Goal: Communication & Community: Answer question/provide support

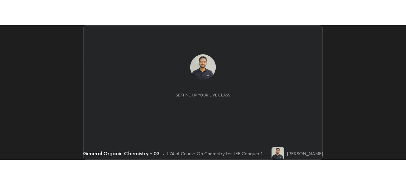
scroll to position [133, 401]
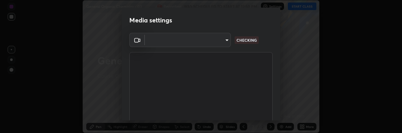
type input "8c17a5d152d90efee16c6d0123f72e1c8e3faabb66c5818a7671abbc9a97bc9a"
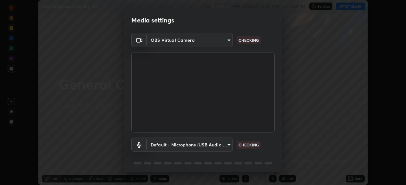
scroll to position [185, 406]
click at [226, 133] on body "Erase all General Organic Chemistry - 03 Recording WAS SCHEDULED TO START AT 12…" at bounding box center [203, 92] width 406 height 185
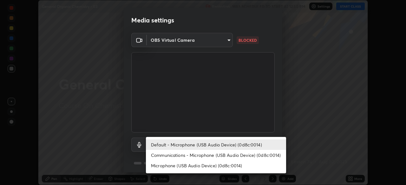
click at [225, 133] on li "Communications - Microphone (USB Audio Device) (0d8c:0014)" at bounding box center [216, 155] width 140 height 10
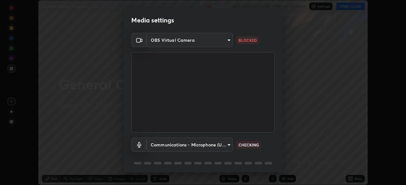
click at [225, 133] on body "Erase all General Organic Chemistry - 03 Recording WAS SCHEDULED TO START AT 12…" at bounding box center [203, 92] width 406 height 185
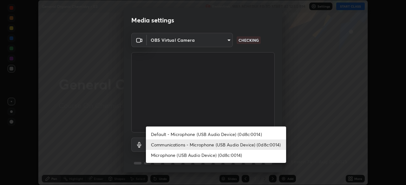
click at [225, 133] on li "Default - Microphone (USB Audio Device) (0d8c:0014)" at bounding box center [216, 134] width 140 height 10
type input "default"
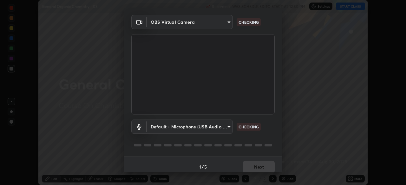
scroll to position [22, 0]
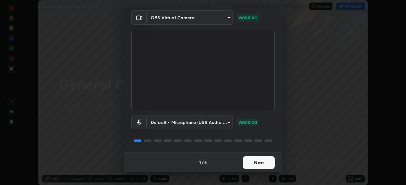
click at [258, 133] on button "Next" at bounding box center [259, 162] width 32 height 13
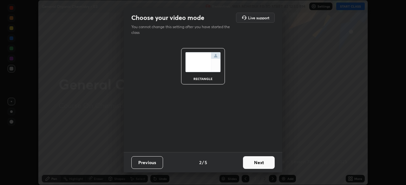
scroll to position [0, 0]
click at [258, 133] on button "Next" at bounding box center [259, 162] width 32 height 13
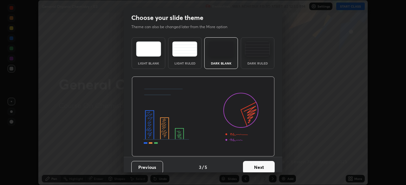
click at [260, 133] on button "Next" at bounding box center [259, 167] width 32 height 13
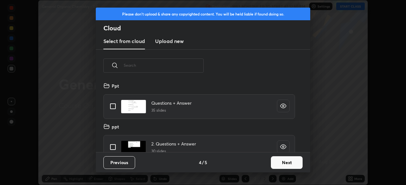
click at [281, 133] on button "Next" at bounding box center [287, 162] width 32 height 13
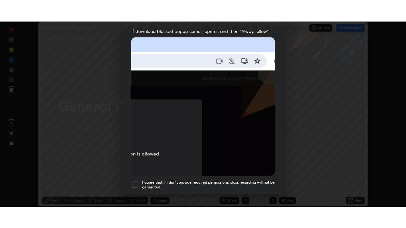
scroll to position [152, 0]
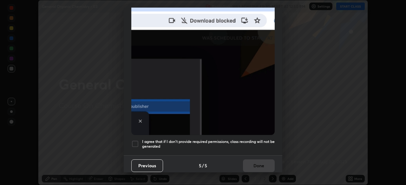
click at [246, 133] on h5 "I agree that if I don't provide required permissions, class recording will not …" at bounding box center [208, 144] width 132 height 10
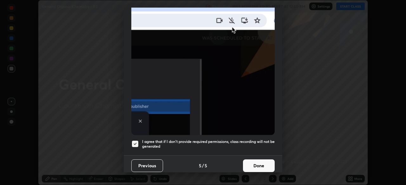
click at [252, 133] on button "Done" at bounding box center [259, 166] width 32 height 13
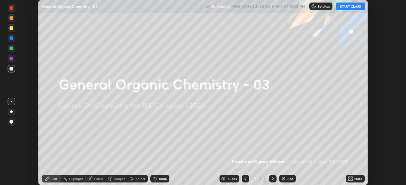
click at [347, 7] on button "START CLASS" at bounding box center [350, 7] width 29 height 8
click at [349, 133] on icon at bounding box center [349, 178] width 2 height 2
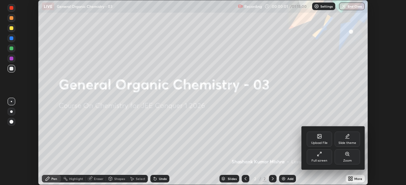
click at [323, 133] on div "Full screen" at bounding box center [319, 160] width 16 height 3
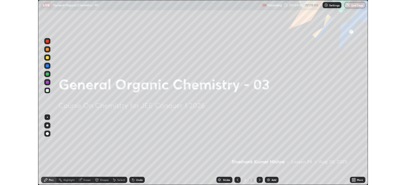
scroll to position [228, 406]
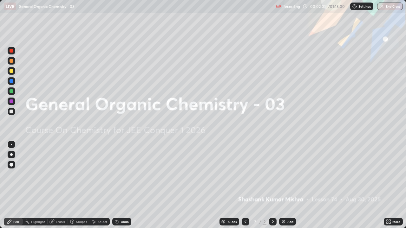
click at [282, 133] on img at bounding box center [283, 221] width 5 height 5
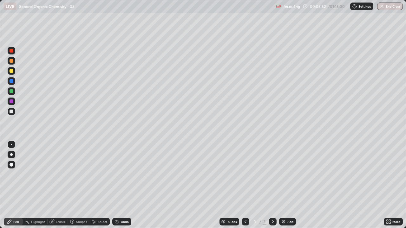
click at [119, 133] on div "Undo" at bounding box center [121, 222] width 19 height 8
click at [121, 133] on div "Undo" at bounding box center [125, 221] width 8 height 3
click at [120, 133] on div "Undo" at bounding box center [121, 222] width 19 height 8
click at [119, 133] on div "Undo" at bounding box center [121, 222] width 19 height 8
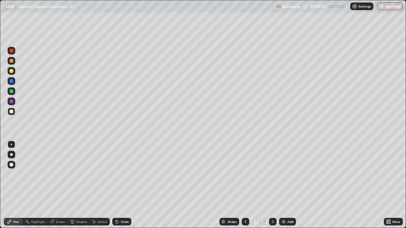
click at [119, 133] on div "Undo" at bounding box center [121, 222] width 19 height 8
click at [121, 133] on div "Undo" at bounding box center [121, 222] width 19 height 8
click at [122, 133] on div "Undo" at bounding box center [121, 222] width 19 height 8
click at [99, 133] on div "Select" at bounding box center [103, 221] width 10 height 3
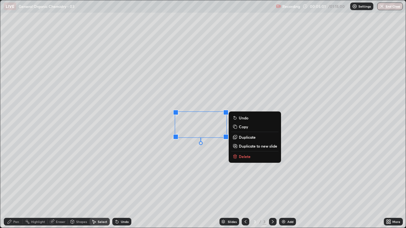
click at [9, 133] on div "Pen" at bounding box center [13, 222] width 19 height 8
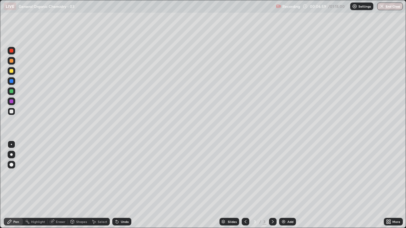
click at [120, 133] on div "Undo" at bounding box center [121, 222] width 19 height 8
click at [122, 133] on div "Undo" at bounding box center [125, 221] width 8 height 3
click at [121, 133] on div "Undo" at bounding box center [125, 221] width 8 height 3
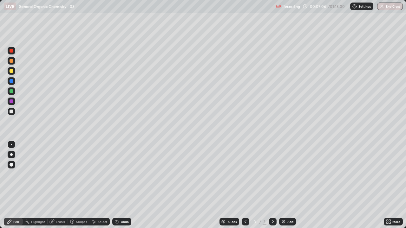
click at [119, 133] on div "Undo" at bounding box center [121, 222] width 19 height 8
click at [122, 133] on div "Undo" at bounding box center [125, 221] width 8 height 3
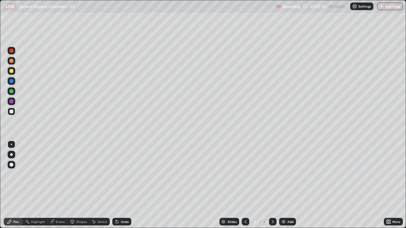
click at [122, 133] on div "Undo" at bounding box center [121, 222] width 19 height 8
click at [120, 133] on div "Undo" at bounding box center [121, 222] width 19 height 8
click at [121, 133] on div "Undo" at bounding box center [125, 221] width 8 height 3
click at [58, 133] on div "Eraser" at bounding box center [61, 221] width 10 height 3
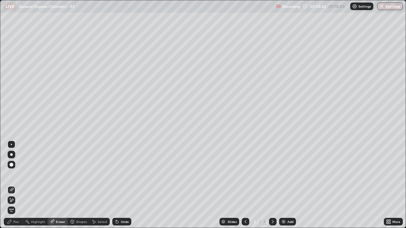
click at [14, 133] on div "Pen" at bounding box center [13, 222] width 19 height 8
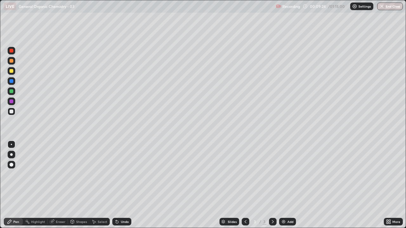
click at [284, 133] on img at bounding box center [283, 221] width 5 height 5
click at [121, 133] on div "Undo" at bounding box center [125, 221] width 8 height 3
click at [116, 133] on icon at bounding box center [117, 222] width 3 height 3
click at [116, 133] on icon at bounding box center [116, 220] width 1 height 1
click at [244, 133] on icon at bounding box center [245, 221] width 2 height 3
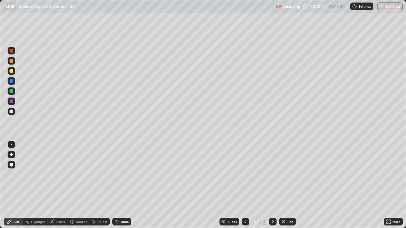
click at [274, 133] on icon at bounding box center [272, 221] width 5 height 5
click at [245, 133] on icon at bounding box center [245, 221] width 5 height 5
click at [282, 133] on img at bounding box center [283, 221] width 5 height 5
click at [13, 72] on div at bounding box center [12, 71] width 4 height 4
click at [13, 114] on div at bounding box center [12, 112] width 8 height 8
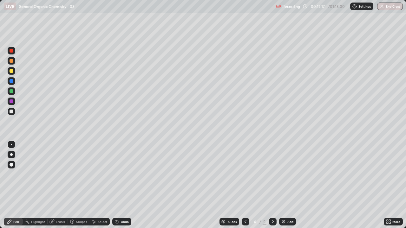
click at [121, 133] on div "Undo" at bounding box center [125, 221] width 8 height 3
click at [119, 133] on div "Undo" at bounding box center [121, 222] width 19 height 8
click at [244, 133] on icon at bounding box center [245, 221] width 5 height 5
click at [271, 133] on icon at bounding box center [272, 221] width 5 height 5
click at [116, 133] on icon at bounding box center [116, 220] width 1 height 1
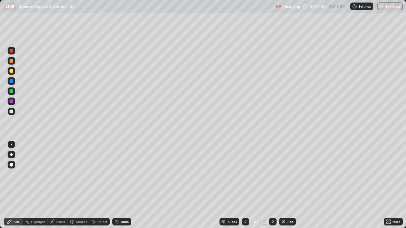
click at [122, 133] on div "Undo" at bounding box center [121, 222] width 19 height 8
click at [244, 133] on icon at bounding box center [245, 221] width 5 height 5
click at [274, 133] on div at bounding box center [273, 222] width 8 height 8
click at [284, 133] on div "Add" at bounding box center [287, 222] width 17 height 8
click at [121, 133] on div "Undo" at bounding box center [125, 221] width 8 height 3
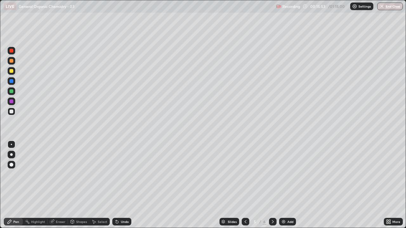
click at [121, 133] on div "Undo" at bounding box center [125, 221] width 8 height 3
click at [121, 133] on div "Undo" at bounding box center [121, 222] width 19 height 8
click at [122, 133] on div "Undo" at bounding box center [125, 221] width 8 height 3
click at [243, 133] on icon at bounding box center [245, 221] width 5 height 5
click at [271, 133] on icon at bounding box center [272, 221] width 5 height 5
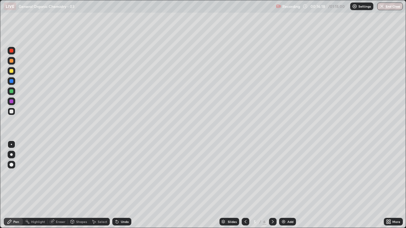
click at [122, 133] on div "Undo" at bounding box center [125, 221] width 8 height 3
click at [245, 133] on icon at bounding box center [245, 221] width 5 height 5
click at [272, 133] on icon at bounding box center [272, 221] width 2 height 3
click at [122, 133] on div "Undo" at bounding box center [125, 221] width 8 height 3
click at [272, 133] on icon at bounding box center [272, 221] width 2 height 3
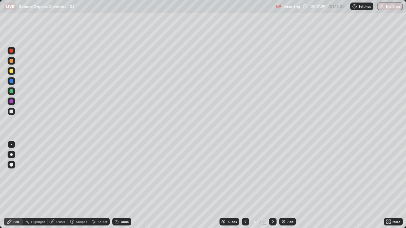
click at [245, 133] on div at bounding box center [245, 222] width 8 height 8
click at [243, 133] on icon at bounding box center [245, 221] width 5 height 5
click at [244, 133] on icon at bounding box center [245, 221] width 5 height 5
click at [248, 133] on div at bounding box center [245, 222] width 8 height 8
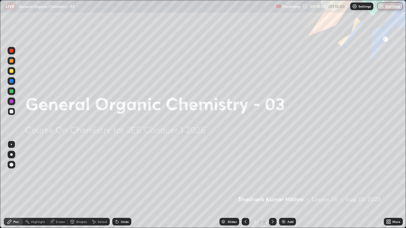
click at [272, 133] on icon at bounding box center [272, 221] width 5 height 5
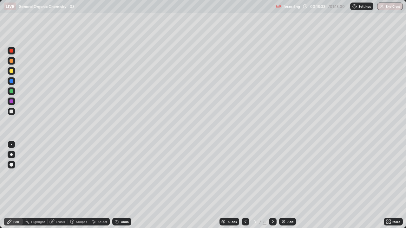
click at [99, 133] on div "Select" at bounding box center [103, 221] width 10 height 3
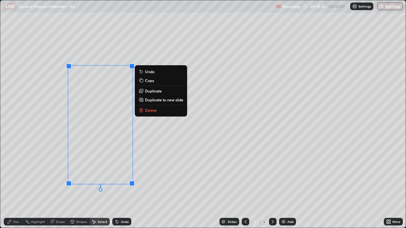
click at [149, 110] on p "Delete" at bounding box center [151, 110] width 12 height 5
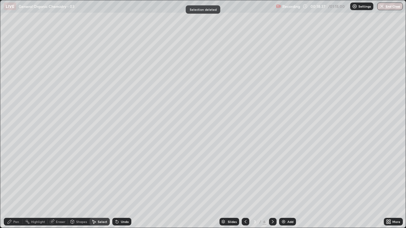
click at [18, 133] on div "Pen" at bounding box center [16, 221] width 6 height 3
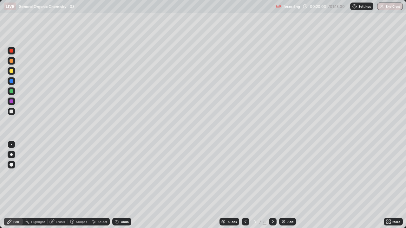
click at [272, 133] on icon at bounding box center [272, 221] width 5 height 5
click at [245, 133] on icon at bounding box center [245, 221] width 5 height 5
click at [274, 133] on icon at bounding box center [272, 221] width 5 height 5
click at [272, 133] on icon at bounding box center [272, 221] width 5 height 5
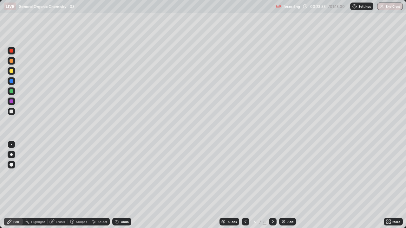
click at [283, 133] on img at bounding box center [283, 221] width 5 height 5
click at [284, 133] on img at bounding box center [283, 221] width 5 height 5
click at [285, 133] on div "Add" at bounding box center [287, 222] width 17 height 8
click at [283, 133] on img at bounding box center [283, 221] width 5 height 5
click at [285, 133] on div "Add" at bounding box center [287, 222] width 17 height 8
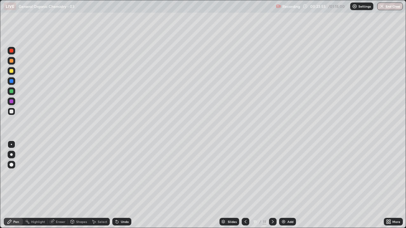
click at [245, 133] on icon at bounding box center [245, 221] width 5 height 5
click at [245, 133] on div at bounding box center [245, 221] width 8 height 13
click at [244, 133] on div at bounding box center [245, 222] width 8 height 8
click at [245, 133] on icon at bounding box center [245, 221] width 2 height 3
click at [245, 133] on icon at bounding box center [245, 221] width 5 height 5
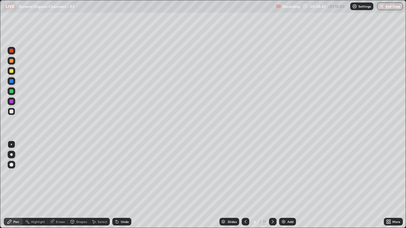
click at [245, 133] on div at bounding box center [245, 222] width 8 height 8
click at [244, 133] on icon at bounding box center [245, 221] width 5 height 5
click at [246, 133] on div at bounding box center [245, 222] width 8 height 8
click at [269, 133] on div at bounding box center [273, 222] width 8 height 8
click at [272, 133] on icon at bounding box center [272, 221] width 5 height 5
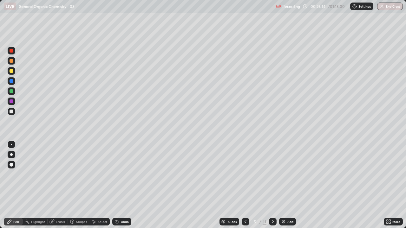
click at [245, 133] on icon at bounding box center [245, 221] width 5 height 5
click at [272, 133] on icon at bounding box center [272, 221] width 5 height 5
click at [244, 133] on icon at bounding box center [245, 221] width 5 height 5
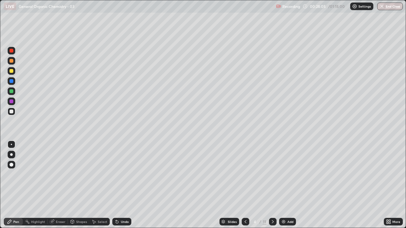
click at [272, 133] on icon at bounding box center [272, 221] width 5 height 5
click at [244, 133] on icon at bounding box center [245, 221] width 5 height 5
click at [272, 133] on div at bounding box center [273, 222] width 8 height 8
click at [272, 133] on icon at bounding box center [272, 221] width 5 height 5
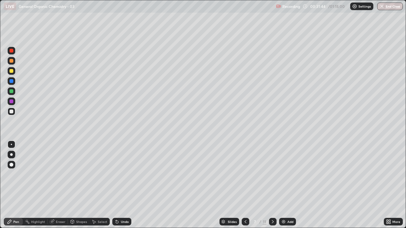
click at [244, 133] on icon at bounding box center [245, 221] width 5 height 5
click at [272, 133] on icon at bounding box center [272, 221] width 5 height 5
click at [271, 133] on icon at bounding box center [272, 221] width 5 height 5
click at [245, 133] on icon at bounding box center [245, 221] width 5 height 5
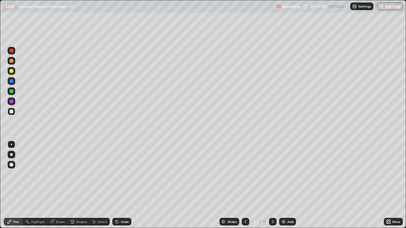
click at [272, 133] on icon at bounding box center [272, 221] width 5 height 5
click at [59, 133] on div "Eraser" at bounding box center [61, 221] width 10 height 3
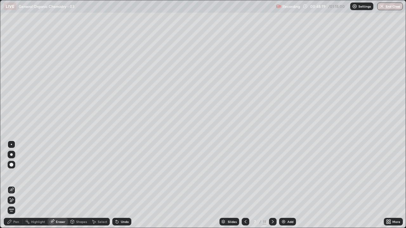
click at [15, 133] on div "Pen" at bounding box center [16, 221] width 6 height 3
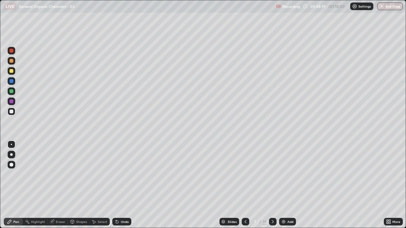
click at [13, 133] on div "Pen" at bounding box center [16, 221] width 6 height 3
click at [98, 133] on div "Select" at bounding box center [103, 221] width 10 height 3
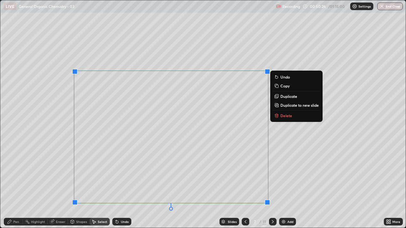
click at [283, 116] on p "Delete" at bounding box center [286, 115] width 12 height 5
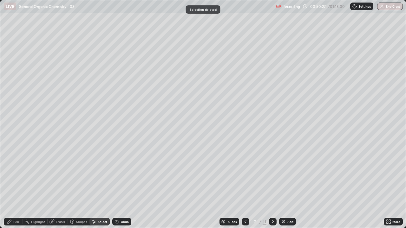
click at [16, 133] on div "Pen" at bounding box center [16, 221] width 6 height 3
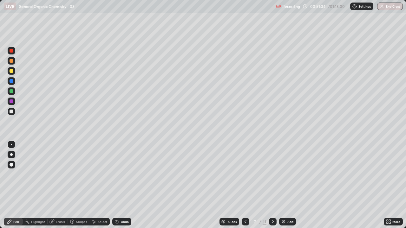
click at [103, 133] on div "Select" at bounding box center [99, 222] width 20 height 8
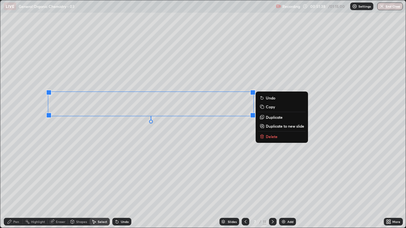
click at [13, 133] on div "Pen" at bounding box center [13, 222] width 19 height 8
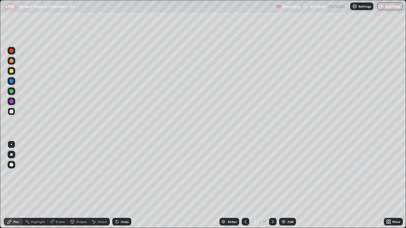
click at [122, 133] on div "Undo" at bounding box center [125, 221] width 8 height 3
click at [121, 133] on div "Undo" at bounding box center [125, 221] width 8 height 3
click at [60, 133] on div "Eraser" at bounding box center [61, 221] width 10 height 3
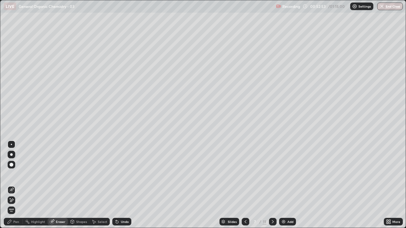
click at [101, 133] on div "Select" at bounding box center [103, 221] width 10 height 3
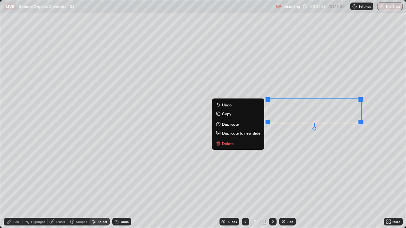
click at [225, 133] on p "Delete" at bounding box center [228, 143] width 12 height 5
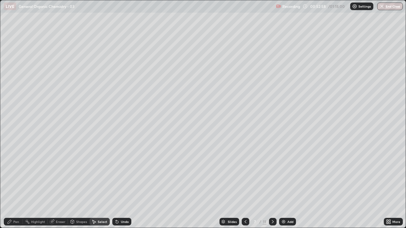
click at [60, 133] on div "Eraser" at bounding box center [58, 222] width 20 height 8
click at [13, 133] on div "Pen" at bounding box center [16, 221] width 6 height 3
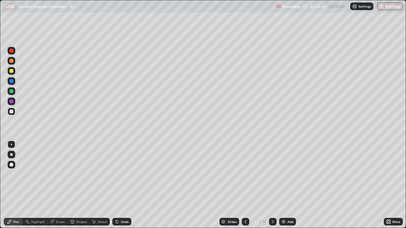
click at [272, 133] on icon at bounding box center [272, 221] width 5 height 5
click at [387, 133] on icon at bounding box center [387, 223] width 2 height 2
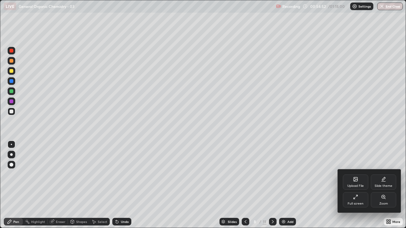
click at [357, 133] on icon at bounding box center [355, 197] width 5 height 5
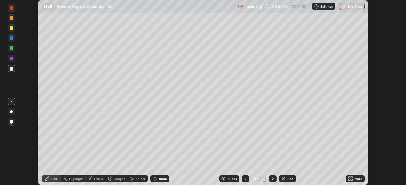
scroll to position [31495, 31274]
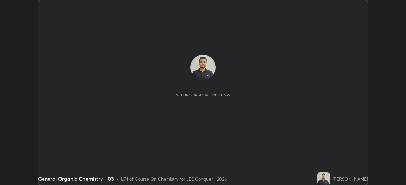
scroll to position [185, 405]
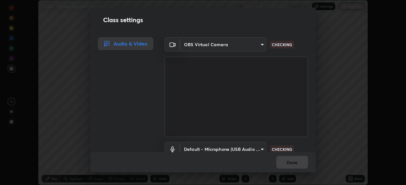
click at [260, 147] on body "Erase all LIVE General Organic Chemistry - 03 Recording 00:55:12 / 01:15:00 Set…" at bounding box center [203, 92] width 406 height 185
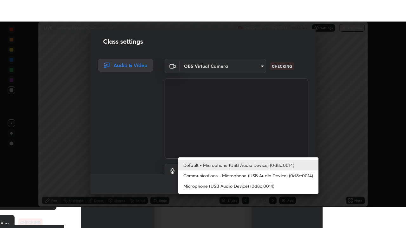
scroll to position [6, 0]
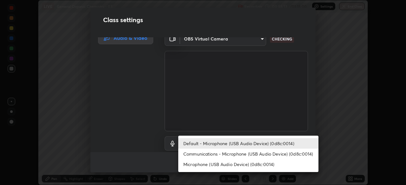
click at [255, 156] on li "Communications - Microphone (USB Audio Device) (0d8c:0014)" at bounding box center [248, 154] width 140 height 10
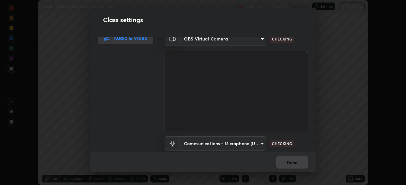
click at [255, 144] on body "Erase all LIVE General Organic Chemistry - 03 Recording 00:55:14 / 01:15:00 Set…" at bounding box center [203, 92] width 406 height 185
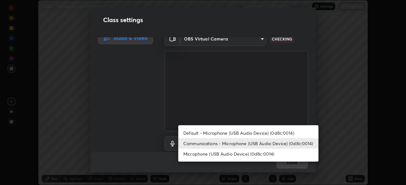
click at [253, 133] on li "Default - Microphone (USB Audio Device) (0d8c:0014)" at bounding box center [248, 133] width 140 height 10
type input "default"
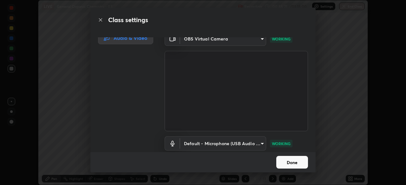
click at [290, 162] on button "Done" at bounding box center [292, 162] width 32 height 13
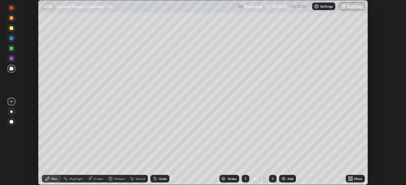
click at [349, 180] on icon at bounding box center [349, 180] width 2 height 2
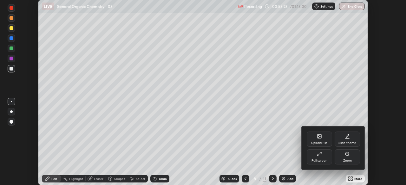
click at [322, 156] on div "Full screen" at bounding box center [318, 157] width 25 height 15
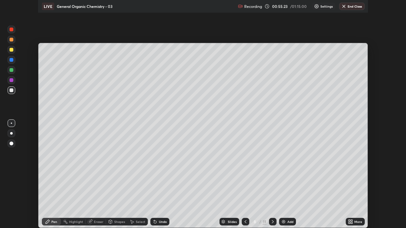
scroll to position [228, 406]
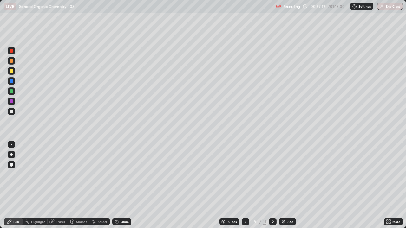
click at [126, 185] on div "Undo" at bounding box center [125, 221] width 8 height 3
click at [119, 185] on div "Undo" at bounding box center [121, 222] width 19 height 8
click at [272, 185] on icon at bounding box center [272, 221] width 5 height 5
click at [126, 185] on div "Undo" at bounding box center [125, 221] width 8 height 3
click at [124, 185] on div "Undo" at bounding box center [125, 221] width 8 height 3
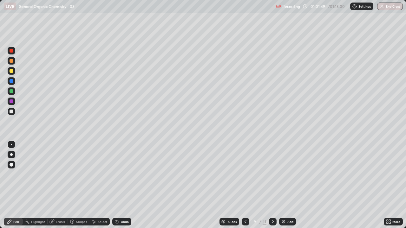
click at [271, 185] on icon at bounding box center [272, 221] width 5 height 5
click at [272, 185] on icon at bounding box center [272, 221] width 5 height 5
click at [285, 185] on div "Add" at bounding box center [287, 222] width 17 height 8
click at [245, 185] on icon at bounding box center [245, 221] width 5 height 5
click at [272, 185] on icon at bounding box center [272, 221] width 5 height 5
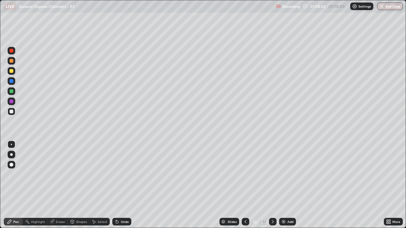
click at [116, 185] on icon at bounding box center [117, 222] width 3 height 3
click at [115, 185] on icon at bounding box center [116, 221] width 5 height 5
click at [118, 185] on div "Undo" at bounding box center [121, 222] width 19 height 8
click at [12, 102] on div at bounding box center [12, 101] width 4 height 4
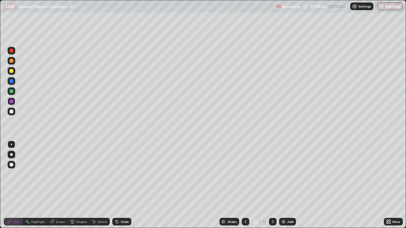
click at [12, 91] on div at bounding box center [12, 91] width 4 height 4
click at [11, 112] on div at bounding box center [12, 112] width 4 height 4
click at [245, 185] on icon at bounding box center [245, 221] width 5 height 5
click at [12, 112] on div at bounding box center [12, 112] width 4 height 4
click at [271, 185] on icon at bounding box center [272, 221] width 5 height 5
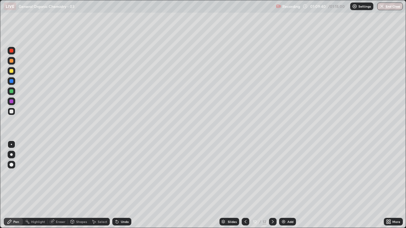
click at [99, 185] on div "Select" at bounding box center [103, 221] width 10 height 3
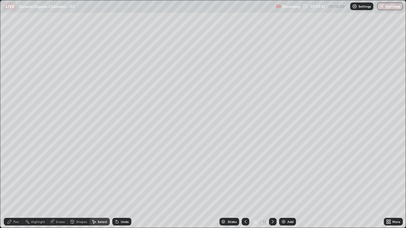
click at [18, 185] on div "Pen" at bounding box center [13, 222] width 19 height 8
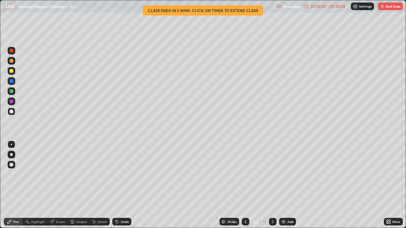
click at [123, 185] on div "Undo" at bounding box center [125, 221] width 8 height 3
click at [319, 7] on div "01:10:02" at bounding box center [318, 6] width 18 height 4
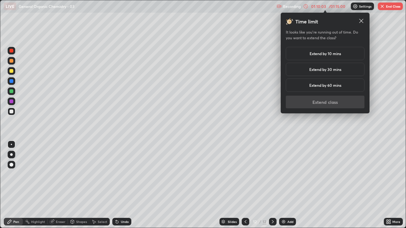
click at [328, 70] on h5 "Extend by 30 mins" at bounding box center [325, 70] width 32 height 6
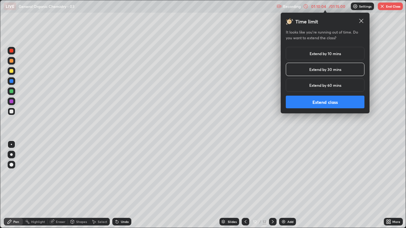
click at [327, 99] on button "Extend class" at bounding box center [324, 102] width 79 height 13
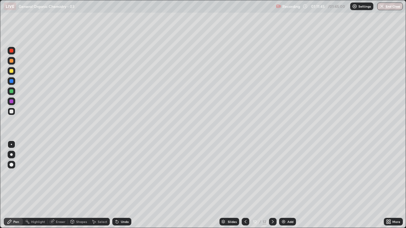
click at [244, 185] on icon at bounding box center [245, 221] width 2 height 3
click at [272, 185] on icon at bounding box center [272, 221] width 2 height 3
click at [281, 185] on div "Add" at bounding box center [287, 222] width 17 height 8
click at [98, 185] on div "Select" at bounding box center [99, 222] width 20 height 8
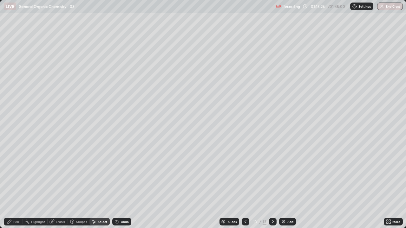
click at [79, 185] on div "Shapes" at bounding box center [81, 221] width 11 height 3
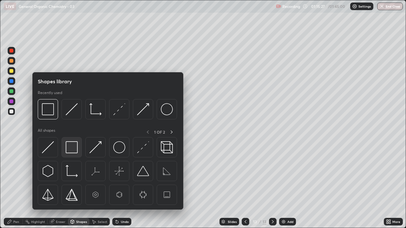
click at [72, 150] on img at bounding box center [72, 147] width 12 height 12
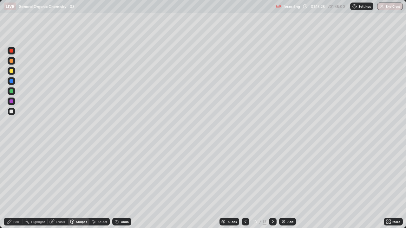
click at [12, 91] on div at bounding box center [12, 91] width 4 height 4
click at [121, 185] on div "Undo" at bounding box center [125, 221] width 8 height 3
click at [16, 185] on div "Pen" at bounding box center [16, 221] width 6 height 3
click at [12, 112] on div at bounding box center [12, 112] width 4 height 4
click at [127, 185] on div "Undo" at bounding box center [125, 221] width 8 height 3
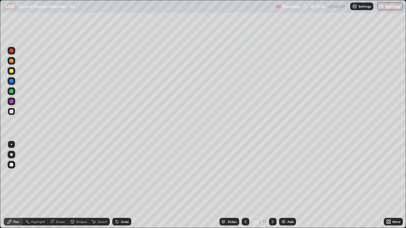
click at [125, 185] on div "Undo" at bounding box center [125, 221] width 8 height 3
click at [126, 185] on div "Undo" at bounding box center [121, 222] width 19 height 8
click at [126, 185] on div "Undo" at bounding box center [125, 221] width 8 height 3
click at [58, 185] on div "Eraser" at bounding box center [58, 222] width 20 height 8
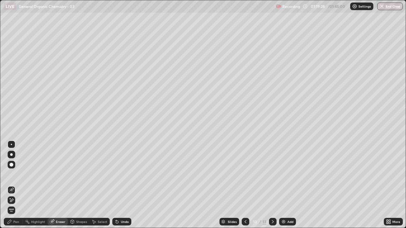
click at [17, 185] on div "Pen" at bounding box center [13, 222] width 19 height 8
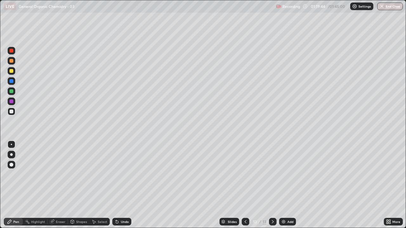
click at [283, 185] on img at bounding box center [283, 221] width 5 height 5
click at [124, 185] on div "Undo" at bounding box center [125, 221] width 8 height 3
click at [121, 185] on div "Undo" at bounding box center [125, 221] width 8 height 3
click at [119, 185] on div "Undo" at bounding box center [121, 222] width 19 height 8
click at [241, 185] on div at bounding box center [245, 222] width 8 height 8
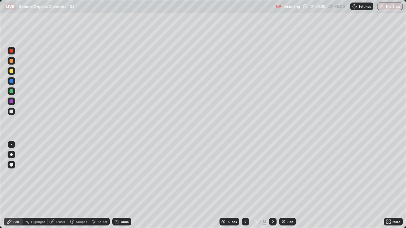
click at [271, 185] on icon at bounding box center [272, 221] width 5 height 5
click at [122, 185] on div "Undo" at bounding box center [125, 221] width 8 height 3
click at [121, 185] on div "Undo" at bounding box center [125, 221] width 8 height 3
click at [118, 185] on icon at bounding box center [116, 221] width 5 height 5
click at [117, 185] on icon at bounding box center [117, 222] width 3 height 3
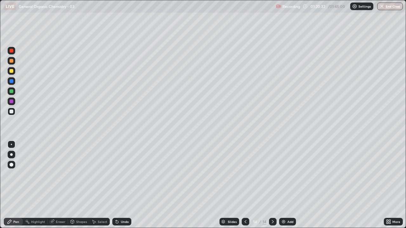
click at [117, 185] on icon at bounding box center [117, 222] width 3 height 3
click at [116, 185] on icon at bounding box center [117, 222] width 3 height 3
click at [116, 185] on icon at bounding box center [116, 220] width 1 height 1
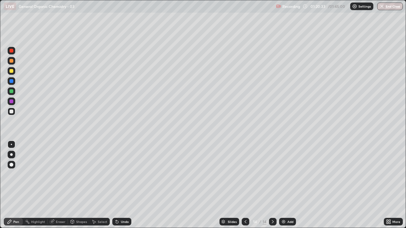
click at [116, 185] on icon at bounding box center [116, 220] width 1 height 1
click at [245, 185] on icon at bounding box center [245, 221] width 5 height 5
click at [272, 185] on icon at bounding box center [272, 221] width 5 height 5
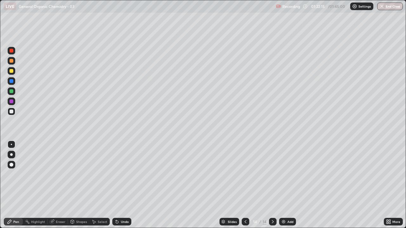
click at [122, 185] on div "Undo" at bounding box center [121, 222] width 19 height 8
click at [121, 185] on div "Undo" at bounding box center [125, 221] width 8 height 3
click at [121, 185] on div "Undo" at bounding box center [121, 222] width 19 height 8
click at [121, 185] on div "Undo" at bounding box center [125, 221] width 8 height 3
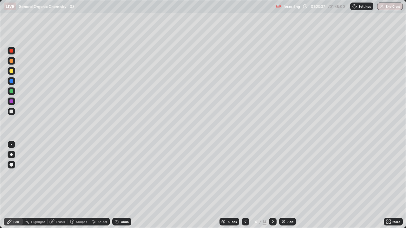
click at [283, 185] on img at bounding box center [283, 221] width 5 height 5
click at [122, 185] on div "Undo" at bounding box center [125, 221] width 8 height 3
click at [116, 185] on icon at bounding box center [117, 222] width 3 height 3
click at [116, 185] on div "Undo" at bounding box center [121, 222] width 19 height 8
click at [119, 185] on div "Undo" at bounding box center [121, 222] width 19 height 8
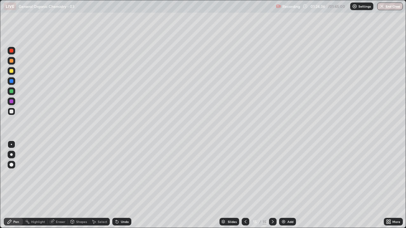
click at [244, 185] on icon at bounding box center [245, 221] width 5 height 5
click at [242, 185] on div at bounding box center [245, 221] width 8 height 13
click at [272, 185] on icon at bounding box center [272, 221] width 5 height 5
click at [244, 185] on icon at bounding box center [245, 221] width 5 height 5
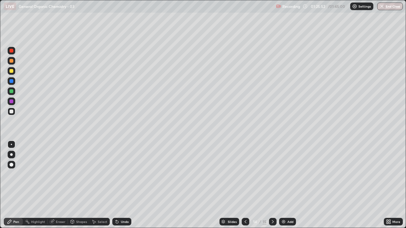
click at [284, 185] on img at bounding box center [283, 221] width 5 height 5
click at [245, 185] on icon at bounding box center [245, 221] width 5 height 5
click at [271, 185] on div at bounding box center [273, 222] width 8 height 8
click at [245, 185] on icon at bounding box center [245, 221] width 2 height 3
click at [272, 185] on icon at bounding box center [272, 221] width 5 height 5
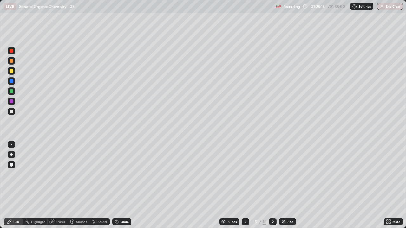
click at [270, 185] on div at bounding box center [273, 221] width 8 height 13
click at [99, 185] on div "Select" at bounding box center [99, 222] width 20 height 8
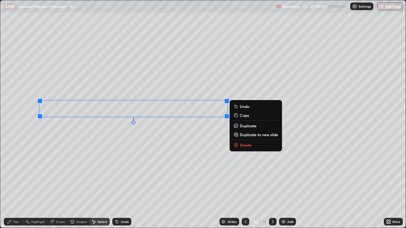
click at [15, 185] on div "Pen" at bounding box center [13, 222] width 19 height 8
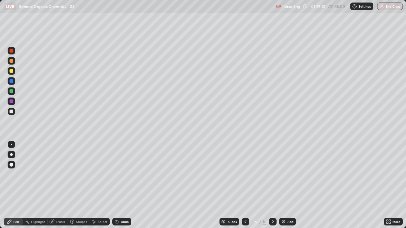
click at [282, 185] on img at bounding box center [283, 221] width 5 height 5
click at [244, 185] on div at bounding box center [245, 222] width 8 height 8
click at [244, 185] on icon at bounding box center [245, 221] width 5 height 5
click at [245, 185] on icon at bounding box center [245, 221] width 5 height 5
click at [272, 185] on icon at bounding box center [272, 221] width 5 height 5
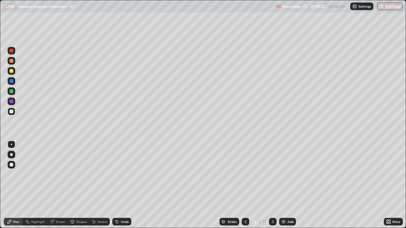
click at [272, 185] on icon at bounding box center [272, 221] width 5 height 5
click at [271, 185] on icon at bounding box center [272, 221] width 5 height 5
click at [61, 185] on div "Eraser" at bounding box center [58, 222] width 20 height 8
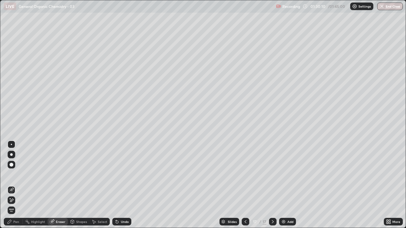
click at [17, 185] on div "Pen" at bounding box center [16, 221] width 6 height 3
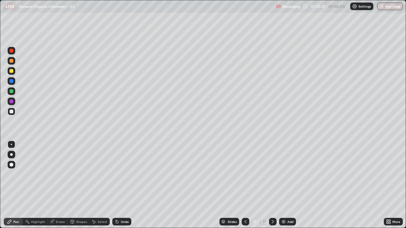
click at [246, 185] on icon at bounding box center [245, 221] width 5 height 5
click at [245, 185] on icon at bounding box center [245, 221] width 5 height 5
click at [272, 185] on icon at bounding box center [272, 221] width 5 height 5
click at [99, 185] on div "Select" at bounding box center [103, 221] width 10 height 3
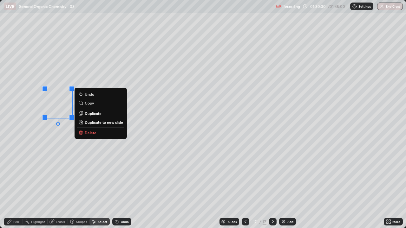
click at [90, 130] on p "Delete" at bounding box center [91, 132] width 12 height 5
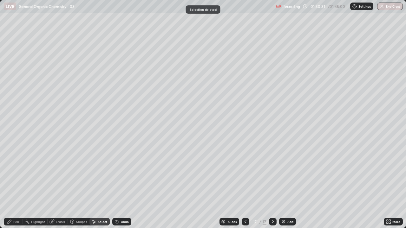
click at [15, 185] on div "Pen" at bounding box center [16, 221] width 6 height 3
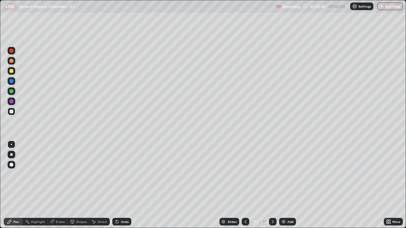
click at [119, 185] on div "Undo" at bounding box center [121, 222] width 19 height 8
click at [13, 91] on div at bounding box center [12, 91] width 4 height 4
click at [12, 112] on div at bounding box center [12, 112] width 4 height 4
click at [60, 185] on div "Eraser" at bounding box center [58, 222] width 20 height 8
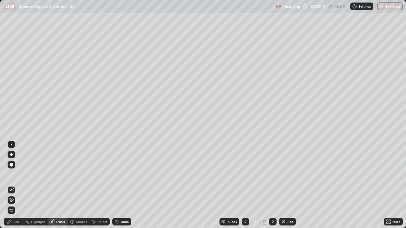
click at [12, 185] on div "Pen" at bounding box center [13, 222] width 19 height 8
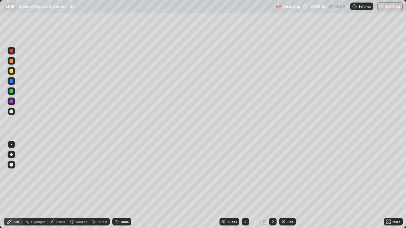
click at [287, 185] on div "Add" at bounding box center [290, 221] width 6 height 3
click at [245, 185] on icon at bounding box center [245, 221] width 5 height 5
click at [271, 185] on icon at bounding box center [272, 221] width 5 height 5
click at [272, 185] on icon at bounding box center [272, 221] width 5 height 5
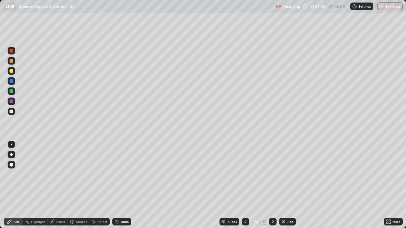
click at [284, 185] on img at bounding box center [283, 221] width 5 height 5
click at [126, 185] on div "Undo" at bounding box center [125, 221] width 8 height 3
click at [125, 185] on div "Undo" at bounding box center [125, 221] width 8 height 3
click at [126, 185] on div "Undo" at bounding box center [125, 221] width 8 height 3
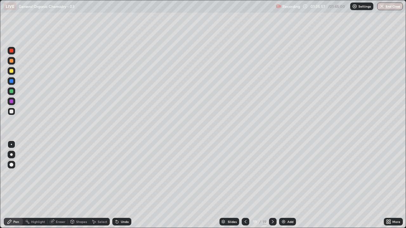
click at [126, 185] on div "Undo" at bounding box center [125, 221] width 8 height 3
click at [126, 185] on div "Undo" at bounding box center [121, 222] width 19 height 8
click at [128, 185] on div "Undo" at bounding box center [121, 222] width 19 height 8
click at [121, 185] on div "Undo" at bounding box center [125, 221] width 8 height 3
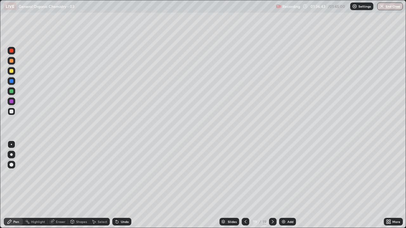
click at [121, 185] on div "Undo" at bounding box center [125, 221] width 8 height 3
click at [120, 185] on div "Undo" at bounding box center [121, 222] width 19 height 8
click at [117, 185] on icon at bounding box center [117, 222] width 3 height 3
click at [118, 185] on icon at bounding box center [116, 221] width 5 height 5
click at [119, 185] on div "Undo" at bounding box center [121, 222] width 19 height 8
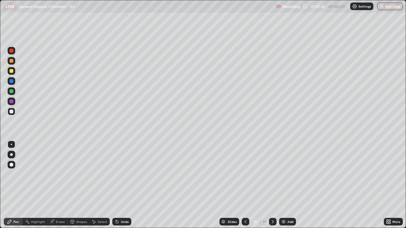
click at [121, 185] on div "Undo" at bounding box center [125, 221] width 8 height 3
click at [119, 185] on div "Undo" at bounding box center [121, 222] width 19 height 8
click at [121, 185] on div "Undo" at bounding box center [125, 221] width 8 height 3
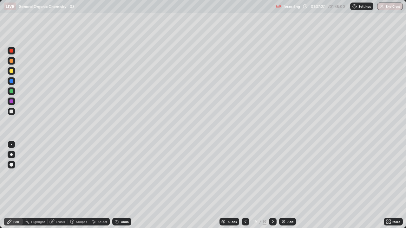
click at [121, 185] on div "Undo" at bounding box center [125, 221] width 8 height 3
click at [121, 185] on div "Undo" at bounding box center [121, 222] width 19 height 8
click at [121, 185] on div "Undo" at bounding box center [125, 221] width 8 height 3
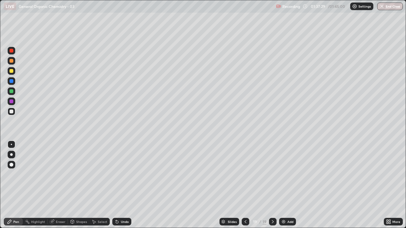
click at [119, 185] on div "Undo" at bounding box center [121, 222] width 19 height 8
click at [118, 185] on div "Undo" at bounding box center [121, 222] width 19 height 8
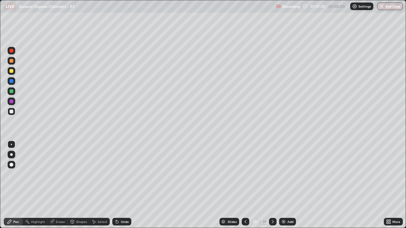
click at [119, 185] on div "Undo" at bounding box center [121, 222] width 19 height 8
click at [284, 185] on img at bounding box center [283, 221] width 5 height 5
click at [123, 185] on div "Undo" at bounding box center [125, 221] width 8 height 3
click at [122, 185] on div "Undo" at bounding box center [125, 221] width 8 height 3
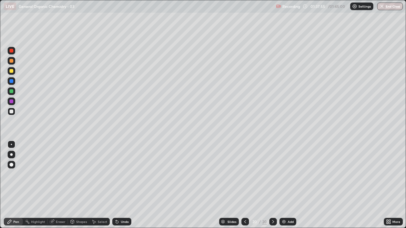
click at [119, 185] on div "Undo" at bounding box center [121, 222] width 19 height 8
click at [121, 185] on div "Undo" at bounding box center [121, 222] width 19 height 8
click at [121, 185] on div "Undo" at bounding box center [125, 221] width 8 height 3
click at [118, 185] on div "Undo" at bounding box center [121, 222] width 19 height 8
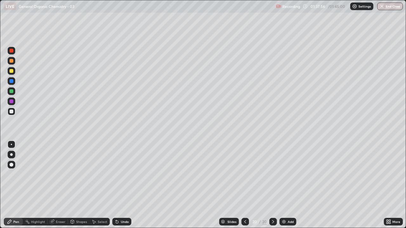
click at [118, 185] on icon at bounding box center [116, 221] width 5 height 5
click at [117, 185] on icon at bounding box center [116, 221] width 5 height 5
click at [116, 185] on icon at bounding box center [116, 220] width 1 height 1
click at [120, 185] on div "Undo" at bounding box center [121, 222] width 19 height 8
click at [248, 185] on div at bounding box center [245, 221] width 8 height 13
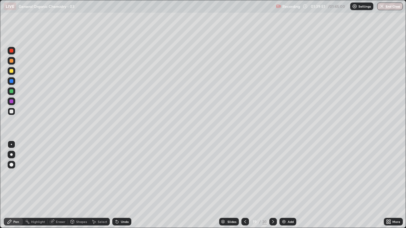
click at [272, 185] on icon at bounding box center [273, 221] width 2 height 3
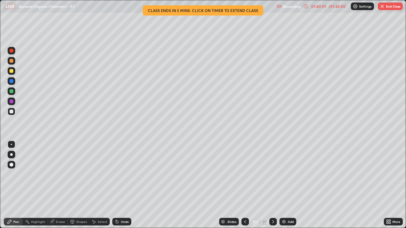
click at [284, 185] on img at bounding box center [283, 221] width 5 height 5
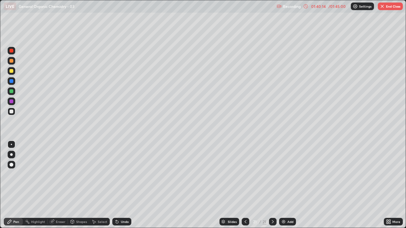
click at [245, 185] on icon at bounding box center [245, 221] width 5 height 5
click at [271, 185] on icon at bounding box center [272, 221] width 2 height 3
click at [320, 6] on div "01:41:35" at bounding box center [318, 6] width 18 height 4
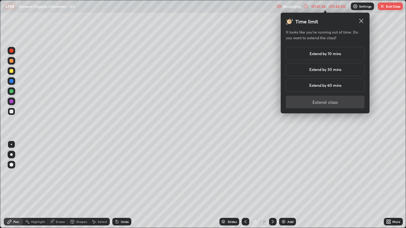
click at [330, 55] on h5 "Extend by 10 mins" at bounding box center [324, 54] width 31 height 6
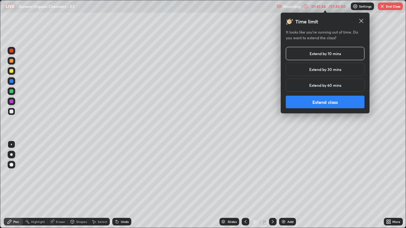
click at [329, 102] on button "Extend class" at bounding box center [324, 102] width 79 height 13
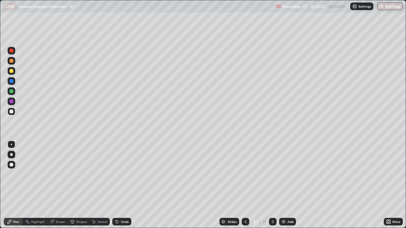
click at [101, 185] on div "Select" at bounding box center [99, 222] width 20 height 8
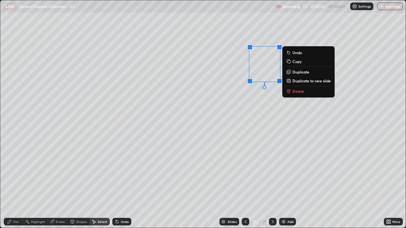
click at [296, 91] on p "Delete" at bounding box center [298, 91] width 12 height 5
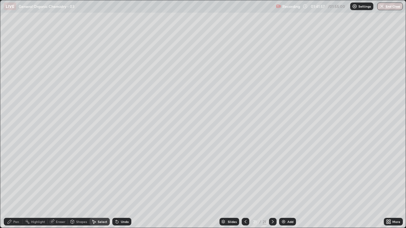
click at [14, 185] on div "Pen" at bounding box center [16, 221] width 6 height 3
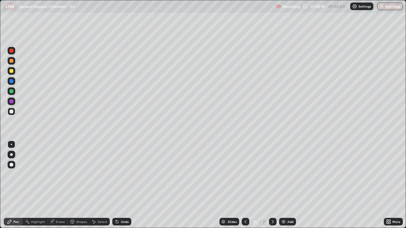
click at [121, 185] on div "Undo" at bounding box center [125, 221] width 8 height 3
click at [122, 185] on div "Undo" at bounding box center [125, 221] width 8 height 3
click at [119, 185] on div "Undo" at bounding box center [121, 222] width 19 height 8
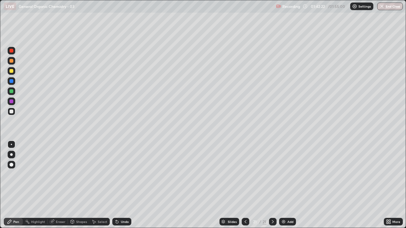
click at [121, 185] on div "Undo" at bounding box center [125, 221] width 8 height 3
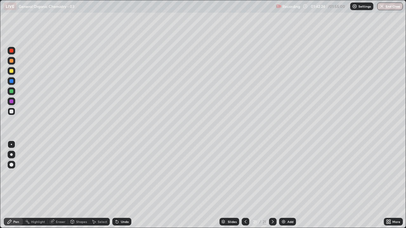
click at [121, 185] on div "Undo" at bounding box center [125, 221] width 8 height 3
click at [120, 185] on div "Undo" at bounding box center [121, 222] width 19 height 8
click at [284, 185] on img at bounding box center [283, 221] width 5 height 5
click at [60, 185] on div "Eraser" at bounding box center [58, 222] width 20 height 8
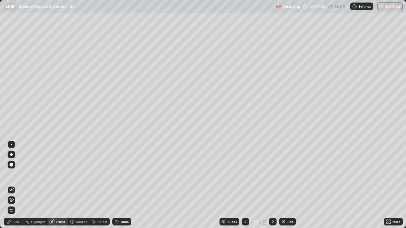
click at [13, 185] on div "Pen" at bounding box center [13, 222] width 19 height 8
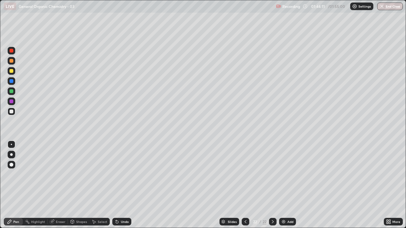
click at [119, 185] on div "Undo" at bounding box center [121, 222] width 19 height 8
click at [283, 185] on img at bounding box center [283, 221] width 5 height 5
click at [124, 185] on div "Undo" at bounding box center [125, 221] width 8 height 3
click at [99, 185] on div "Select" at bounding box center [103, 221] width 10 height 3
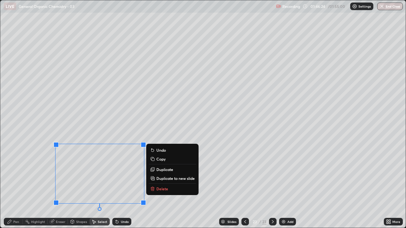
click at [162, 185] on p "Delete" at bounding box center [162, 188] width 12 height 5
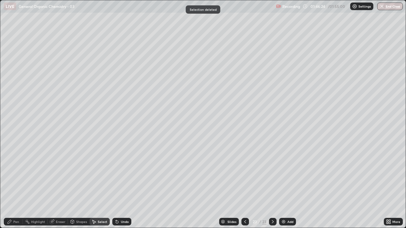
click at [20, 185] on div "Pen" at bounding box center [13, 222] width 19 height 8
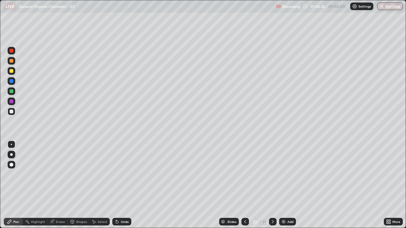
click at [282, 185] on img at bounding box center [283, 221] width 5 height 5
click at [12, 61] on div at bounding box center [12, 61] width 4 height 4
click at [15, 114] on div at bounding box center [12, 111] width 8 height 10
click at [11, 70] on div at bounding box center [12, 71] width 4 height 4
click at [12, 62] on div at bounding box center [12, 61] width 4 height 4
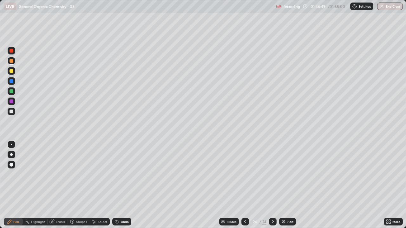
click at [12, 112] on div at bounding box center [12, 112] width 4 height 4
click at [57, 185] on div "Eraser" at bounding box center [61, 221] width 10 height 3
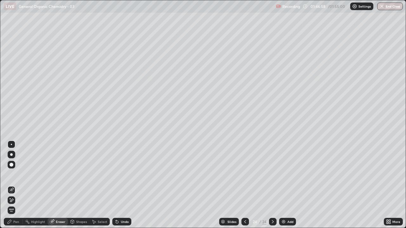
click at [13, 185] on div "Pen" at bounding box center [16, 221] width 6 height 3
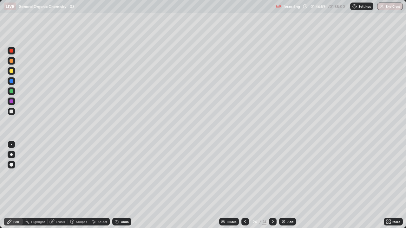
click at [13, 62] on div at bounding box center [12, 61] width 4 height 4
click at [12, 185] on div "Pen" at bounding box center [13, 222] width 19 height 8
click at [12, 114] on div at bounding box center [12, 112] width 8 height 8
click at [321, 7] on div "01:50:05" at bounding box center [318, 6] width 18 height 4
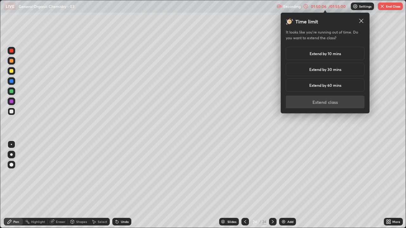
click at [320, 53] on h5 "Extend by 10 mins" at bounding box center [324, 54] width 31 height 6
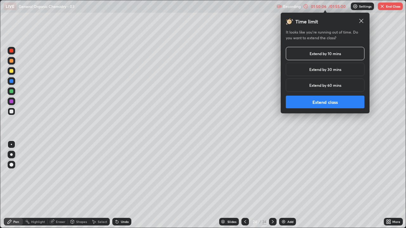
click at [327, 102] on button "Extend class" at bounding box center [324, 102] width 79 height 13
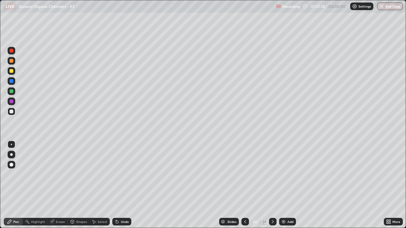
click at [282, 185] on img at bounding box center [283, 221] width 5 height 5
click at [122, 185] on div "Undo" at bounding box center [125, 221] width 8 height 3
click at [121, 185] on div "Undo" at bounding box center [125, 221] width 8 height 3
click at [244, 185] on icon at bounding box center [244, 221] width 5 height 5
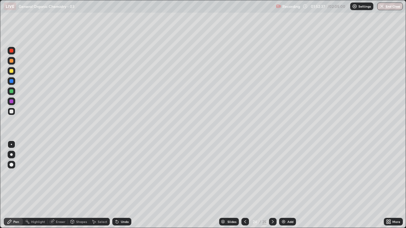
click at [271, 185] on icon at bounding box center [272, 221] width 5 height 5
click at [244, 185] on icon at bounding box center [245, 221] width 2 height 3
click at [271, 185] on icon at bounding box center [272, 221] width 5 height 5
click at [245, 185] on icon at bounding box center [244, 221] width 5 height 5
click at [271, 185] on div at bounding box center [273, 222] width 8 height 8
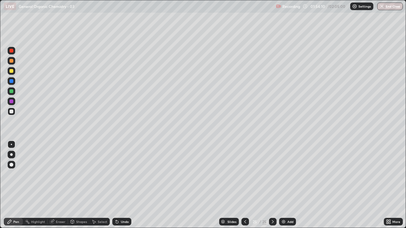
click at [316, 8] on div "Recording 01:54:10 / 02:05:00 Settings End Class" at bounding box center [339, 6] width 127 height 12
click at [318, 7] on div "Recording 01:54:11 / 02:05:00 Settings End Class" at bounding box center [339, 6] width 127 height 12
click at [244, 185] on icon at bounding box center [244, 221] width 5 height 5
click at [245, 185] on icon at bounding box center [244, 221] width 5 height 5
click at [244, 185] on icon at bounding box center [245, 221] width 2 height 3
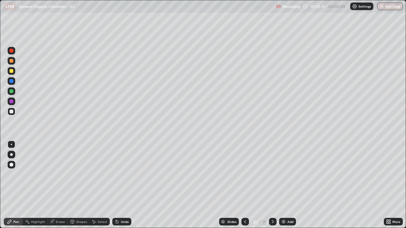
click at [244, 185] on icon at bounding box center [244, 221] width 5 height 5
click at [245, 185] on div at bounding box center [245, 222] width 8 height 8
click at [244, 185] on icon at bounding box center [244, 221] width 5 height 5
click at [247, 185] on div at bounding box center [245, 222] width 8 height 8
click at [244, 185] on icon at bounding box center [244, 221] width 5 height 5
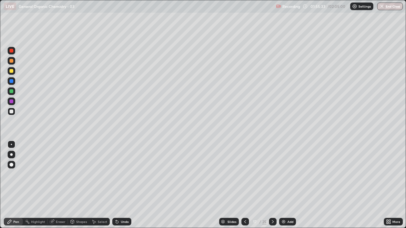
click at [244, 185] on icon at bounding box center [244, 221] width 5 height 5
click at [241, 185] on div at bounding box center [245, 222] width 8 height 8
click at [244, 185] on icon at bounding box center [244, 221] width 5 height 5
click at [245, 185] on icon at bounding box center [244, 221] width 5 height 5
click at [244, 185] on icon at bounding box center [244, 221] width 5 height 5
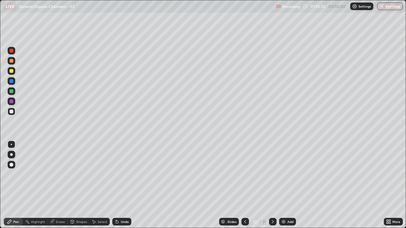
click at [244, 185] on icon at bounding box center [245, 221] width 2 height 3
click at [272, 185] on icon at bounding box center [272, 221] width 5 height 5
click at [270, 185] on div at bounding box center [273, 221] width 8 height 13
click at [272, 185] on icon at bounding box center [272, 221] width 5 height 5
click at [270, 185] on icon at bounding box center [272, 221] width 5 height 5
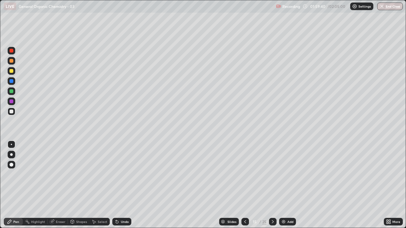
click at [271, 185] on div at bounding box center [273, 222] width 8 height 8
click at [243, 185] on icon at bounding box center [244, 221] width 5 height 5
click at [271, 185] on icon at bounding box center [272, 221] width 2 height 3
click at [269, 185] on div at bounding box center [273, 221] width 8 height 13
click at [272, 185] on icon at bounding box center [272, 221] width 5 height 5
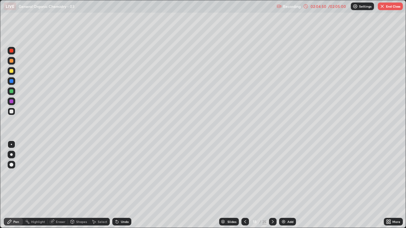
click at [272, 185] on icon at bounding box center [272, 221] width 5 height 5
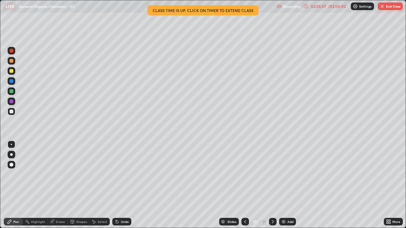
click at [271, 185] on icon at bounding box center [272, 221] width 2 height 3
click at [271, 185] on icon at bounding box center [272, 221] width 5 height 5
click at [272, 185] on icon at bounding box center [272, 221] width 5 height 5
click at [272, 185] on icon at bounding box center [272, 221] width 2 height 3
click at [272, 185] on icon at bounding box center [272, 221] width 5 height 5
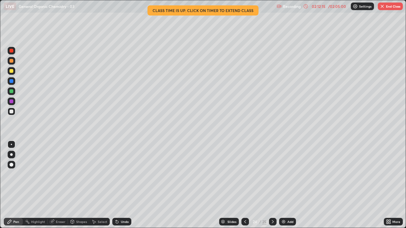
click at [271, 185] on icon at bounding box center [272, 221] width 5 height 5
click at [244, 185] on icon at bounding box center [244, 221] width 5 height 5
click at [391, 5] on button "End Class" at bounding box center [389, 7] width 25 height 8
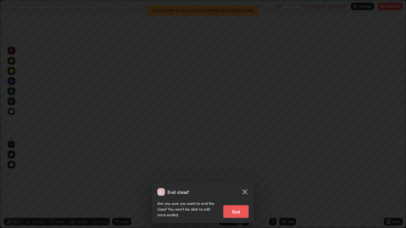
click at [244, 185] on button "End" at bounding box center [235, 211] width 25 height 13
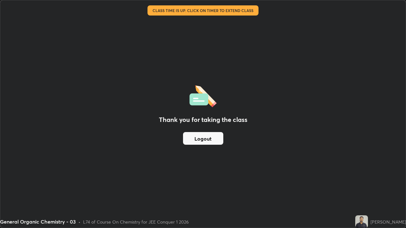
click at [214, 141] on button "Logout" at bounding box center [203, 138] width 40 height 13
